Goal: Information Seeking & Learning: Find specific fact

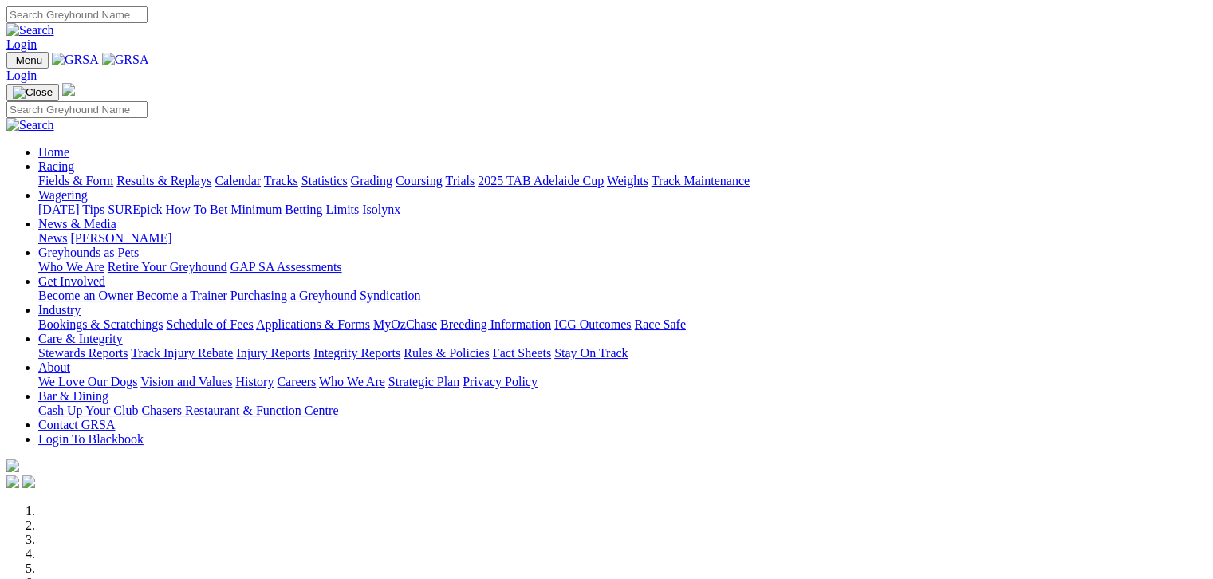
click at [68, 174] on link "Fields & Form" at bounding box center [75, 181] width 75 height 14
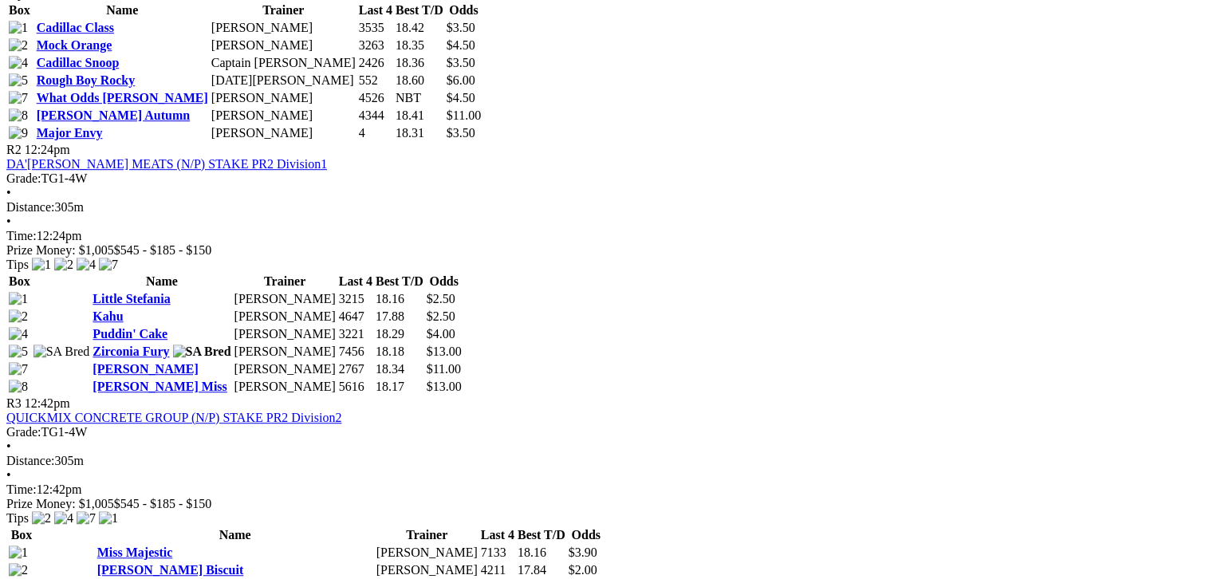
scroll to position [937, 0]
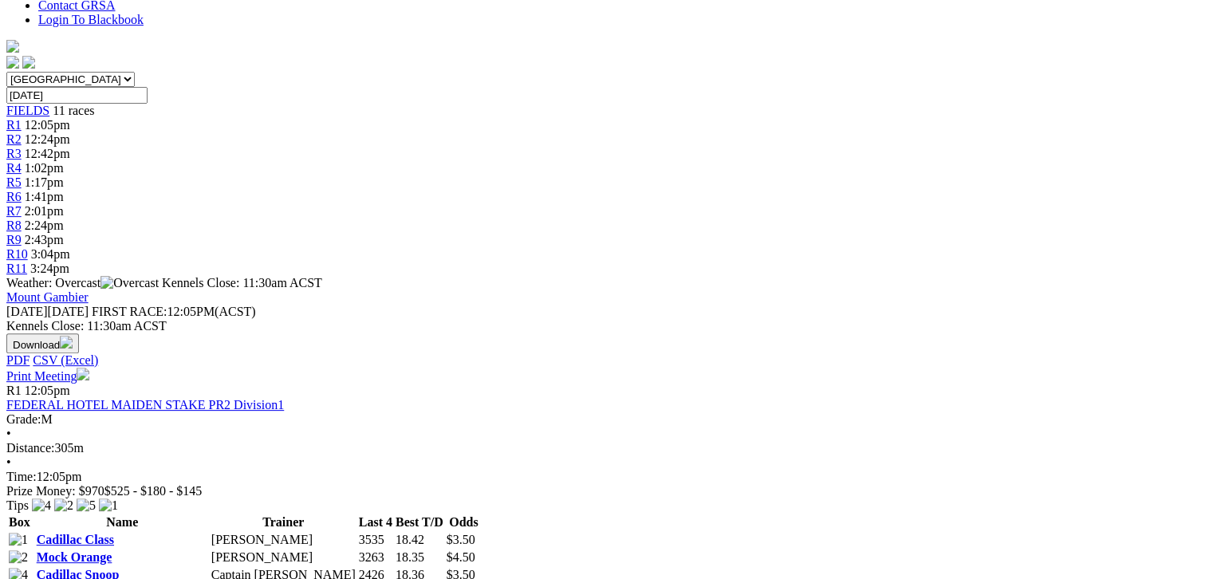
scroll to position [219, 0]
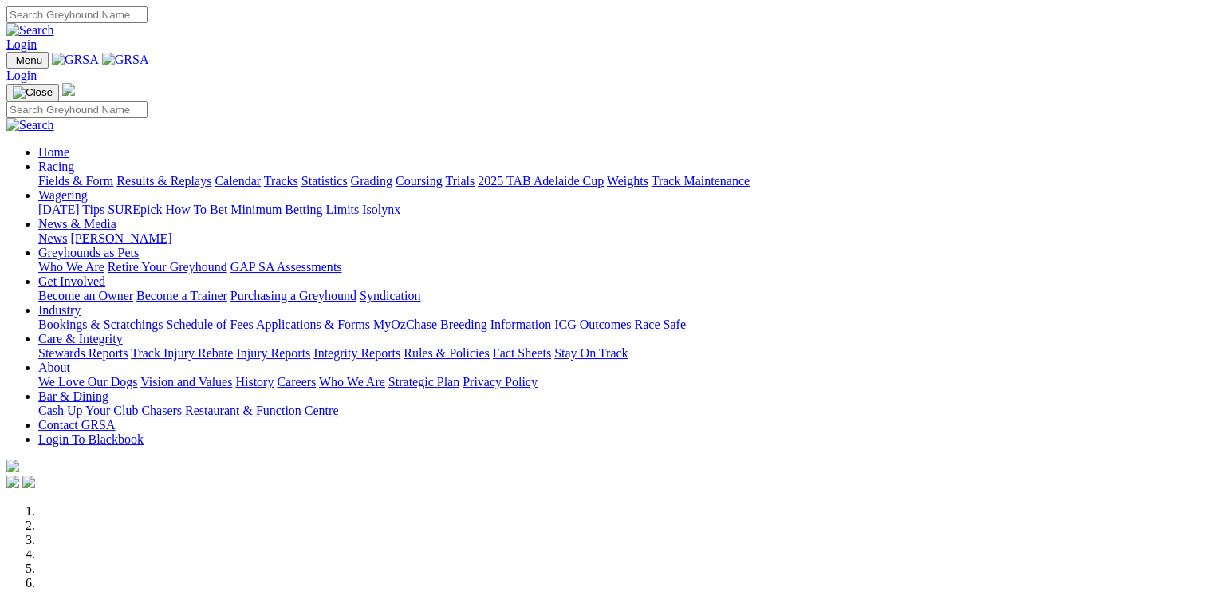
click at [400, 346] on link "Integrity Reports" at bounding box center [357, 353] width 87 height 14
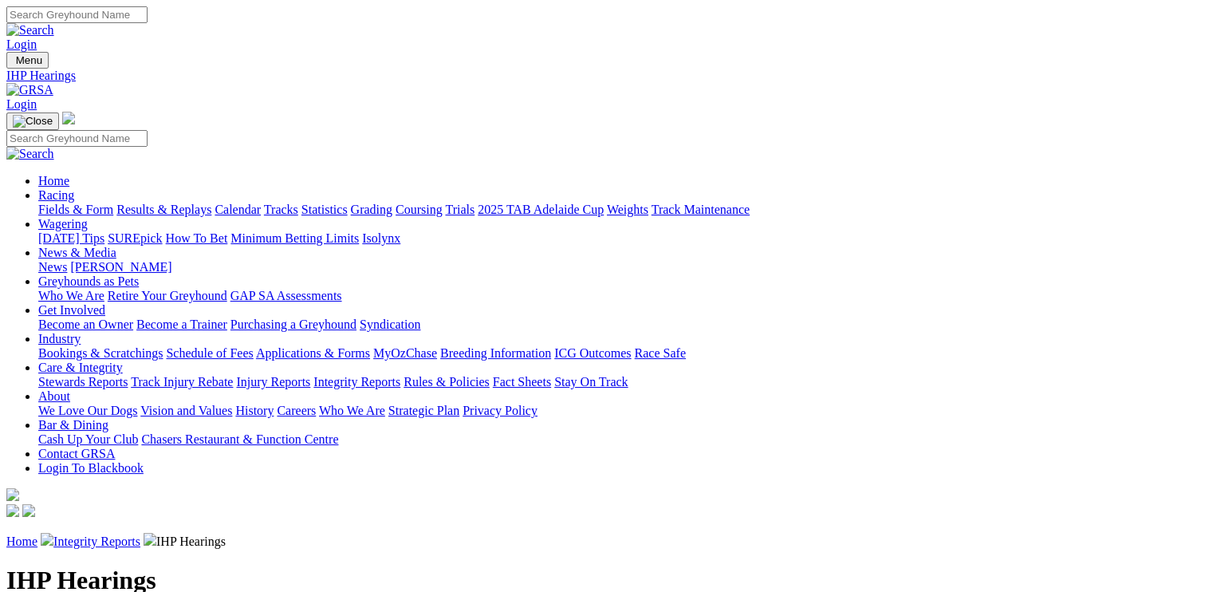
click at [140, 534] on link "Integrity Reports" at bounding box center [96, 541] width 87 height 14
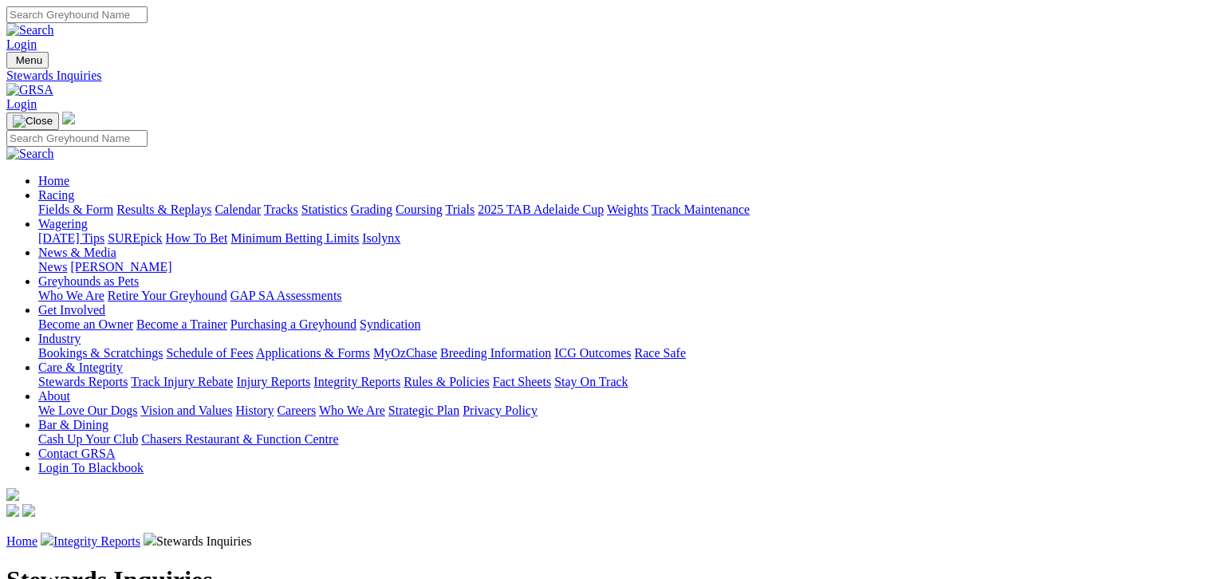
click at [65, 203] on link "Fields & Form" at bounding box center [75, 210] width 75 height 14
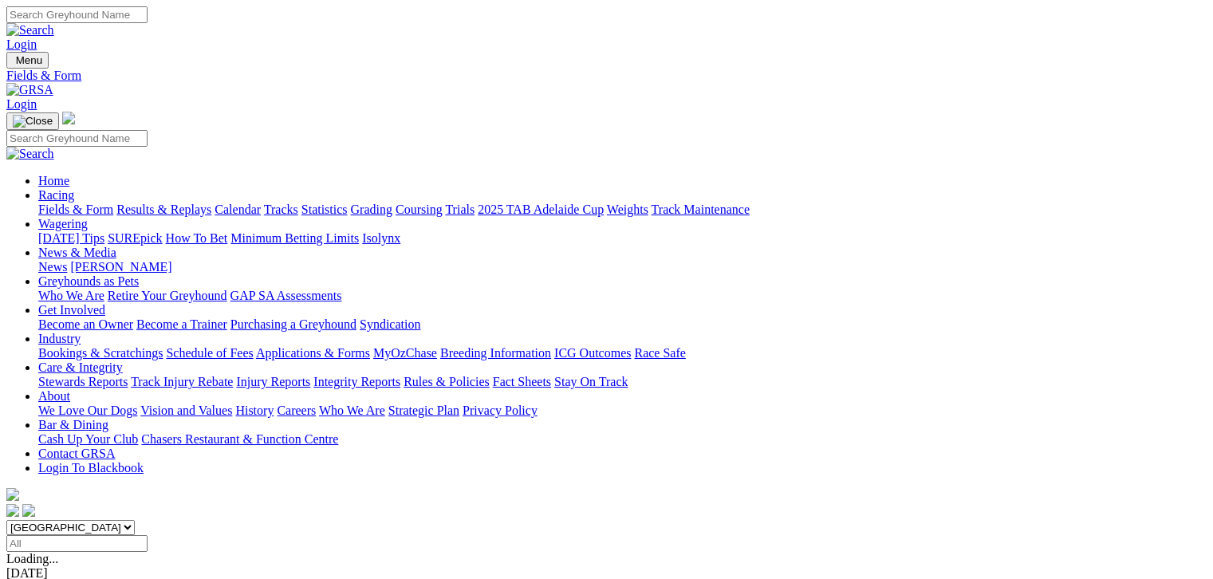
scroll to position [80, 0]
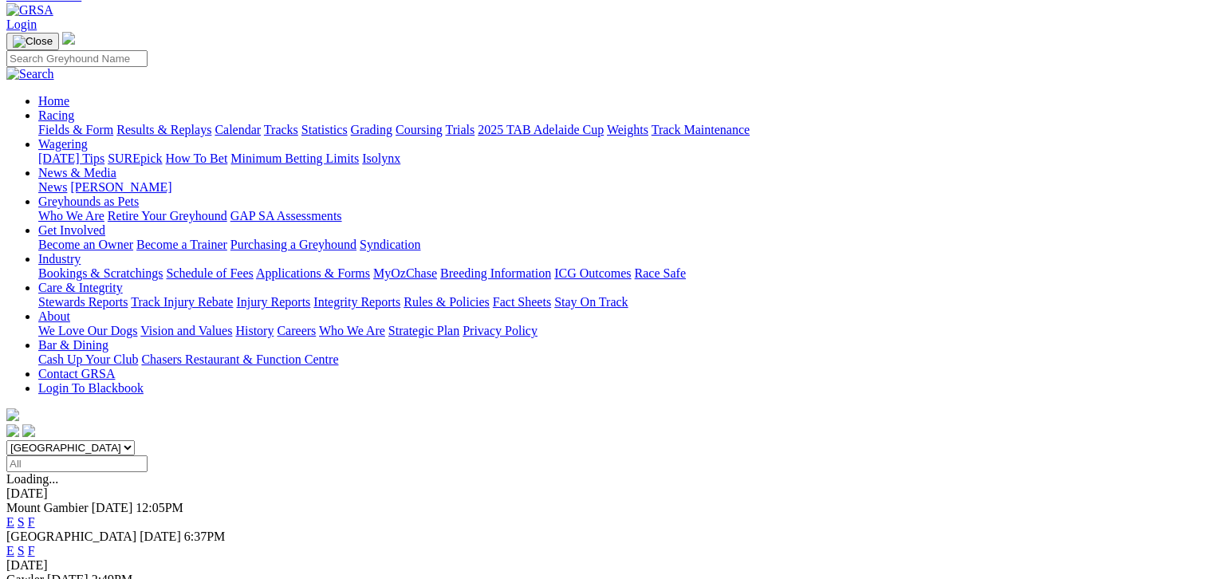
click at [35, 515] on link "F" at bounding box center [31, 522] width 7 height 14
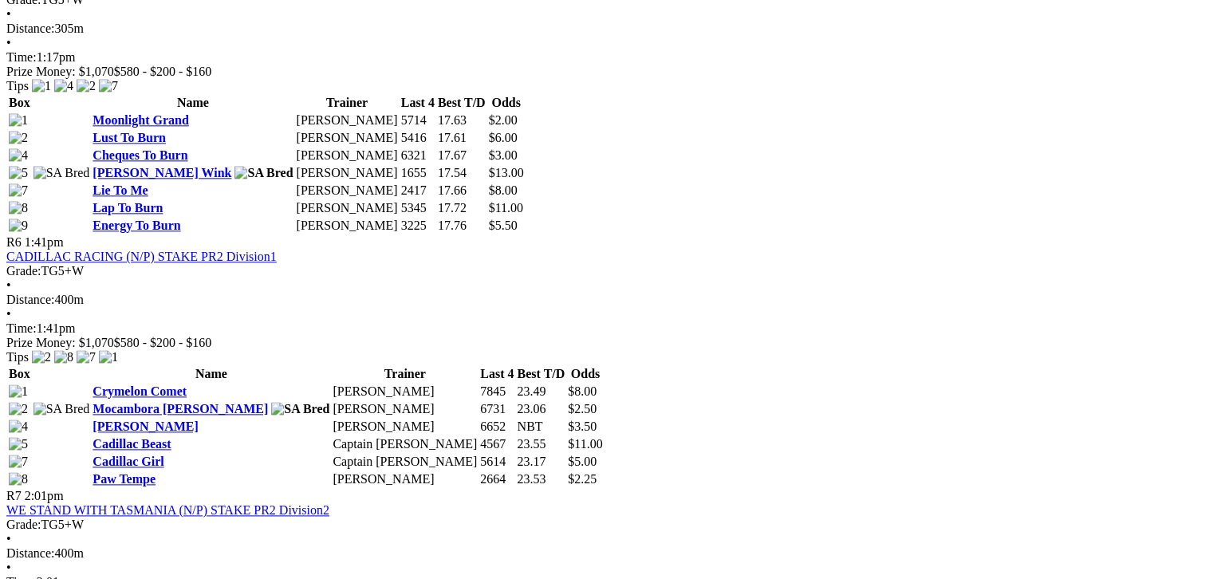
scroll to position [1934, 0]
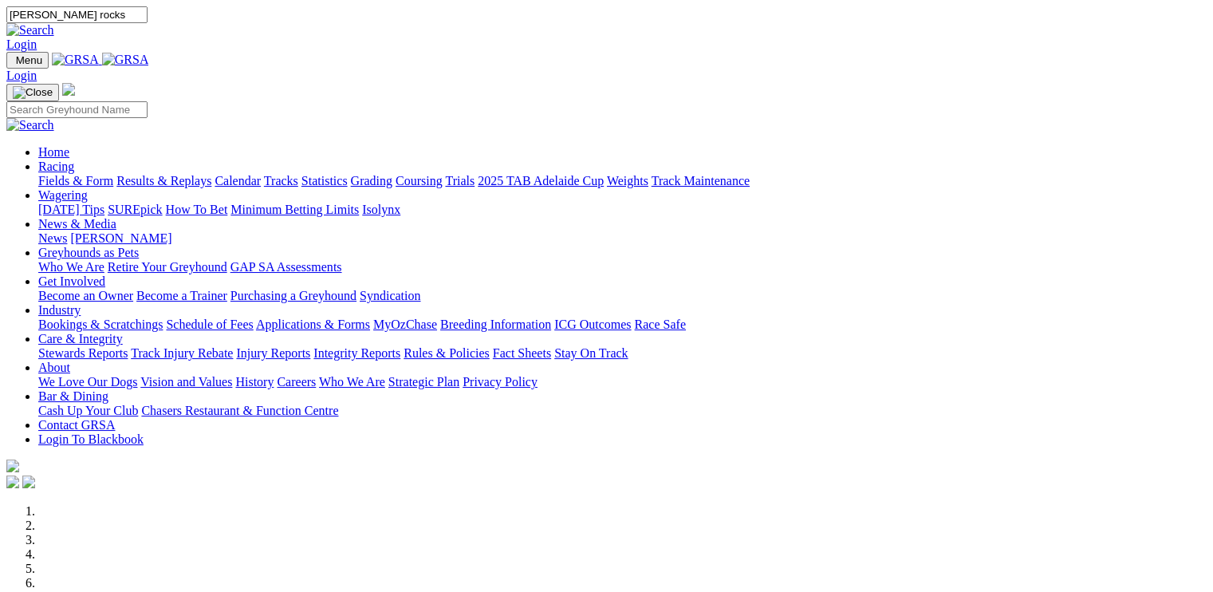
type input "[PERSON_NAME] rocks"
